Goal: Use online tool/utility

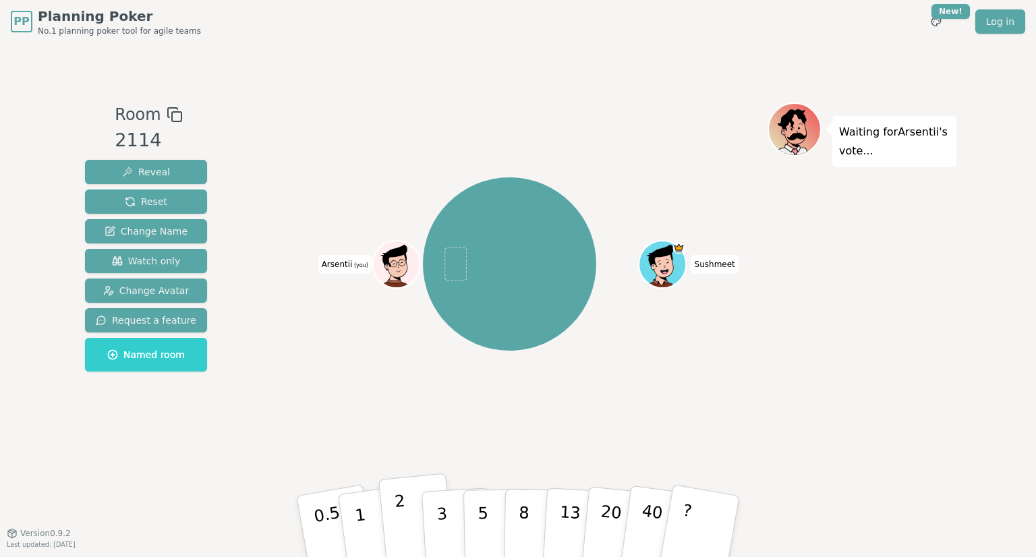
click at [397, 517] on p "2" at bounding box center [403, 529] width 18 height 74
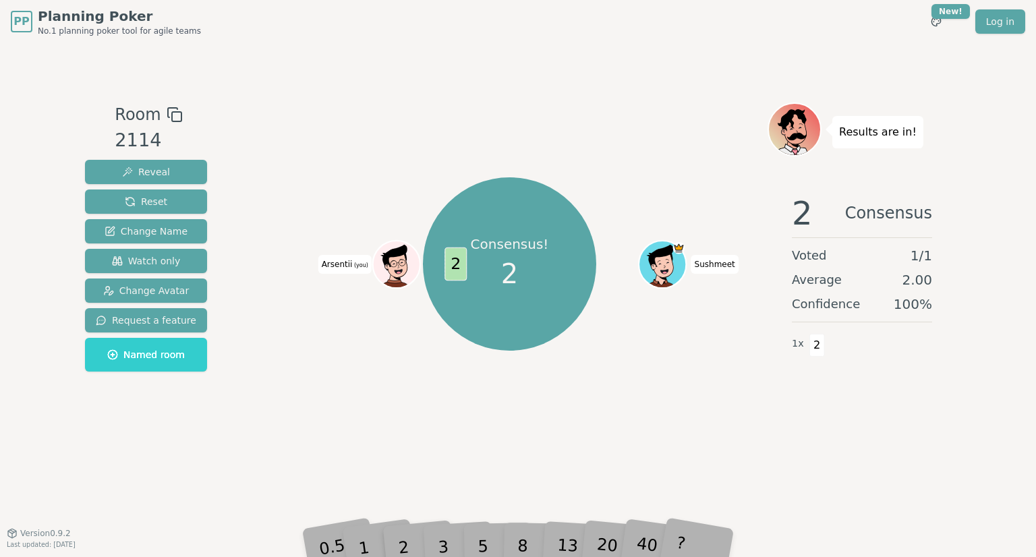
click at [397, 537] on div "2" at bounding box center [417, 526] width 45 height 51
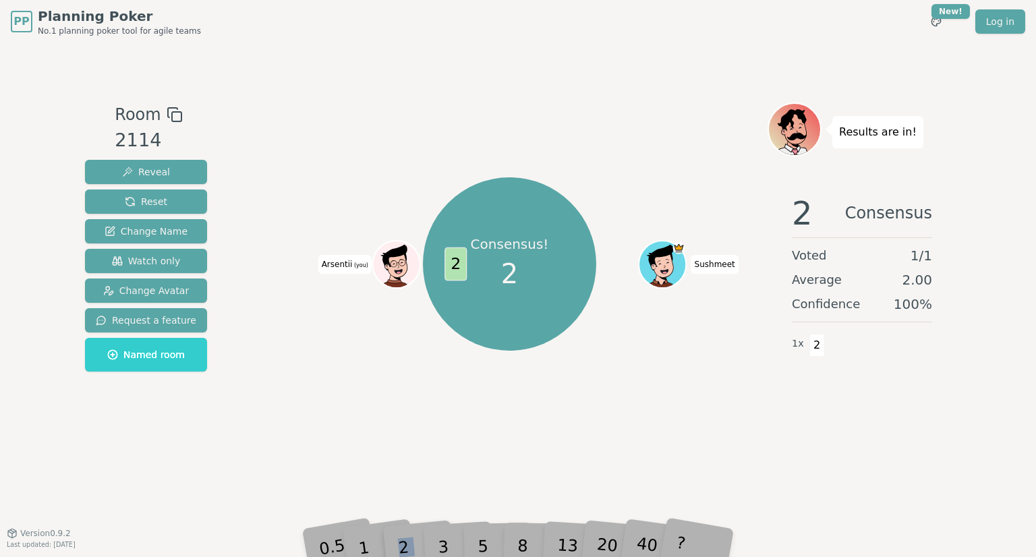
click at [397, 537] on div "2" at bounding box center [417, 526] width 45 height 51
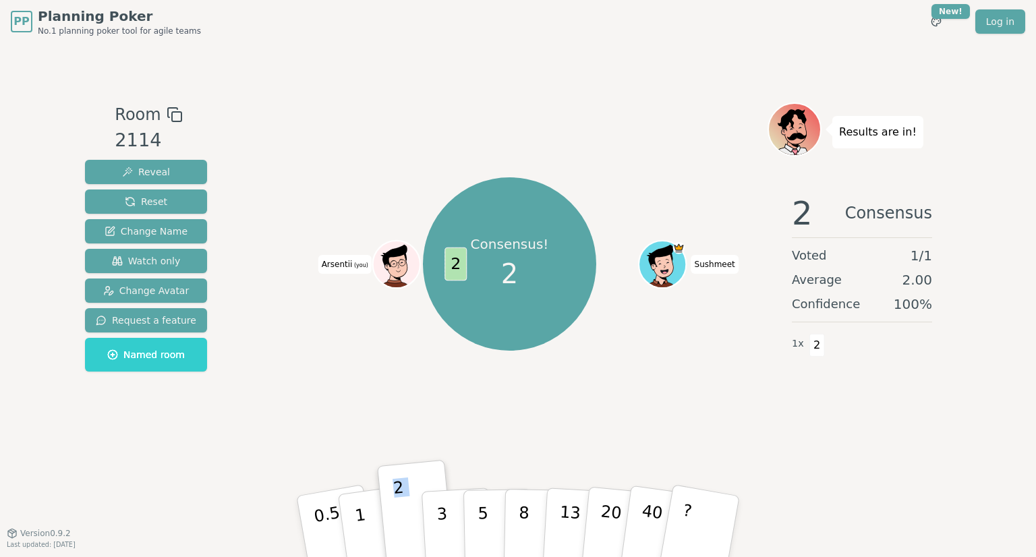
click at [397, 537] on button "2" at bounding box center [415, 513] width 77 height 107
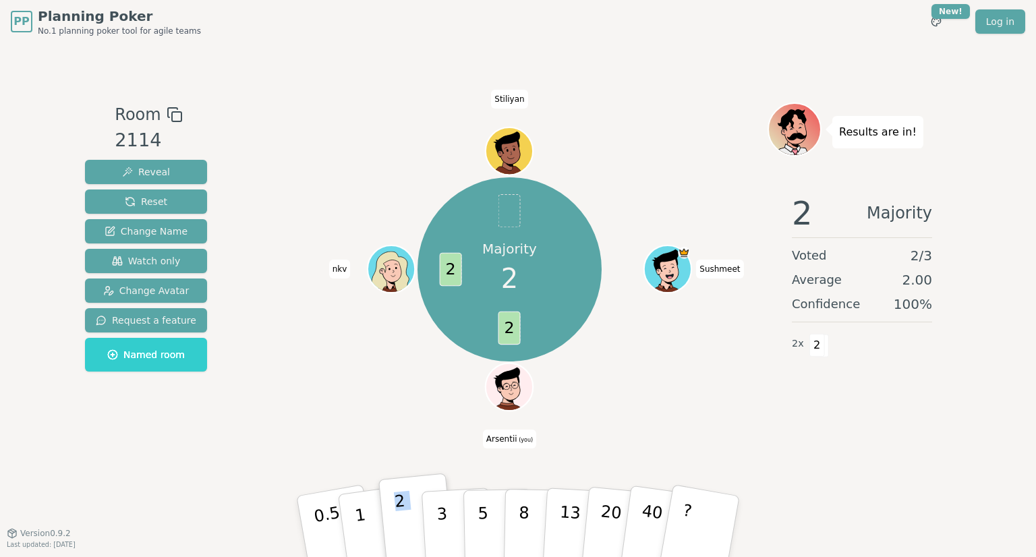
click at [405, 497] on button "2" at bounding box center [416, 526] width 77 height 107
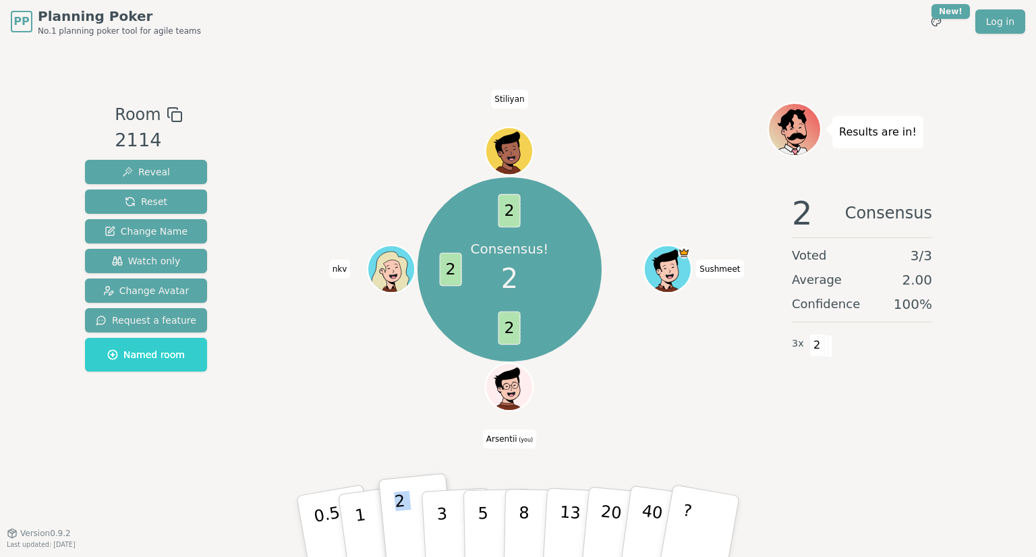
click at [405, 497] on button "2" at bounding box center [416, 526] width 77 height 107
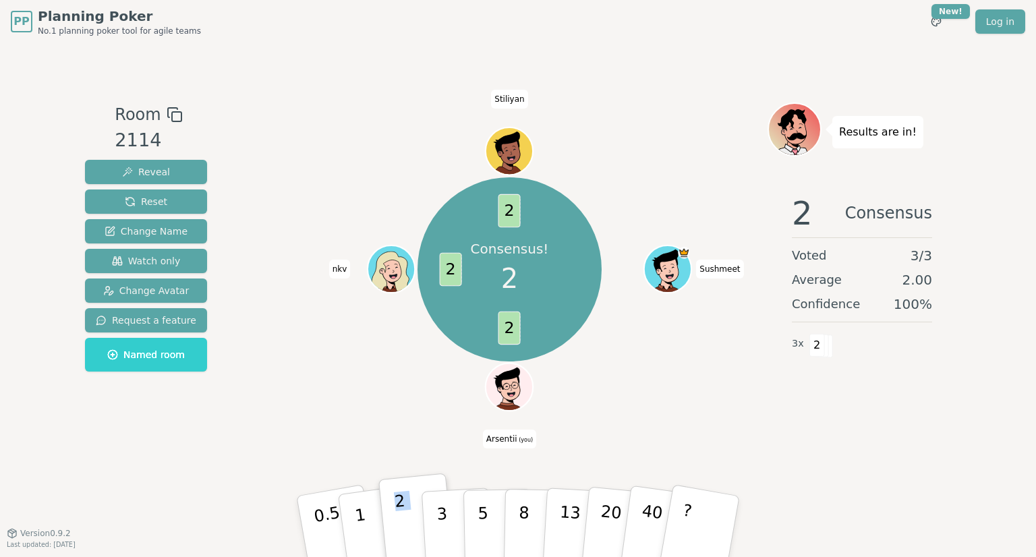
click at [405, 497] on button "2" at bounding box center [416, 526] width 77 height 107
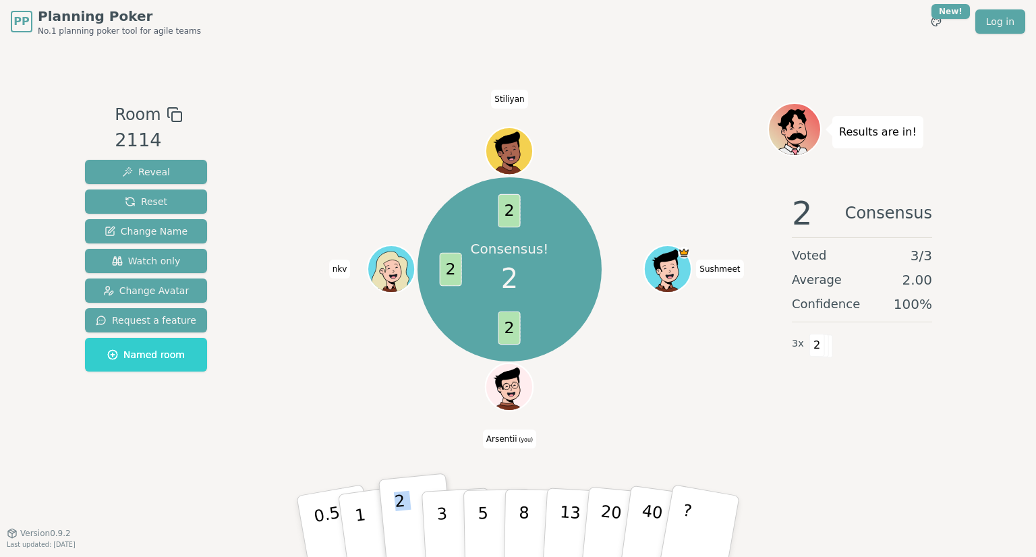
click at [405, 497] on button "2" at bounding box center [416, 526] width 77 height 107
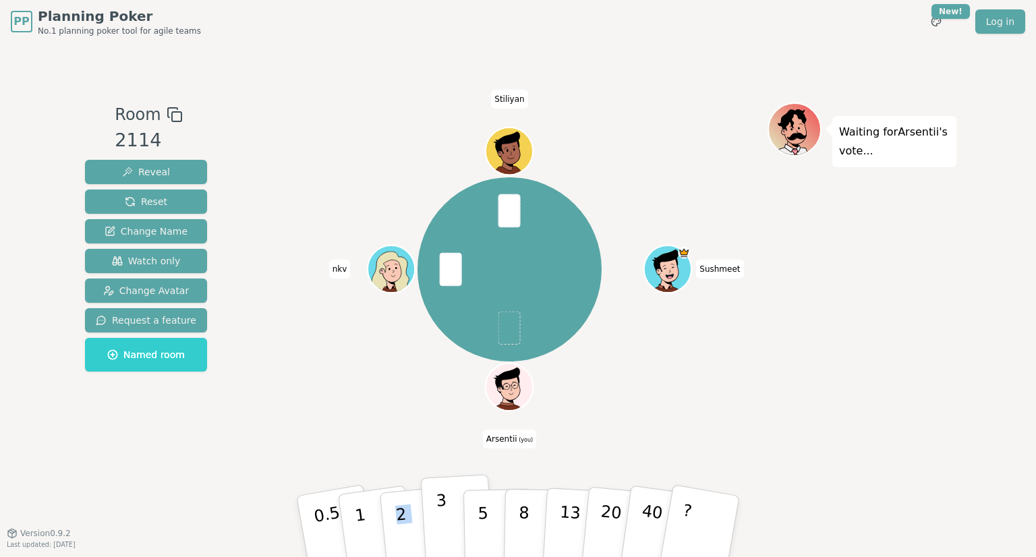
click at [432, 508] on button "3" at bounding box center [458, 526] width 74 height 105
